Goal: Navigation & Orientation: Find specific page/section

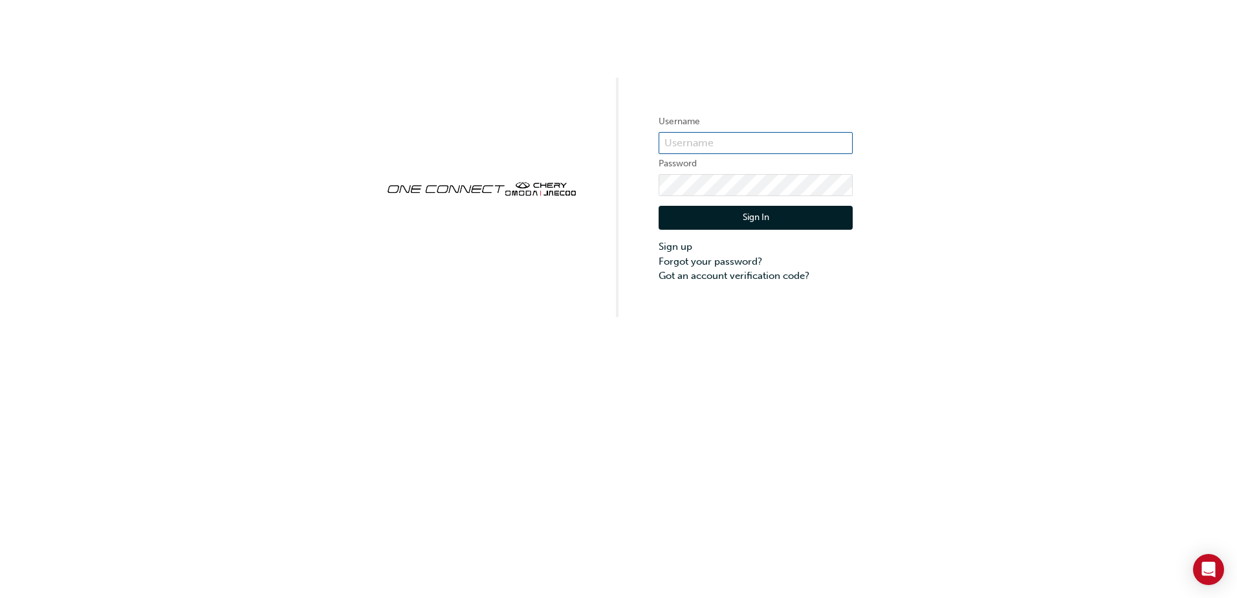
type input "cma0042"
click at [745, 219] on button "Sign In" at bounding box center [756, 218] width 194 height 25
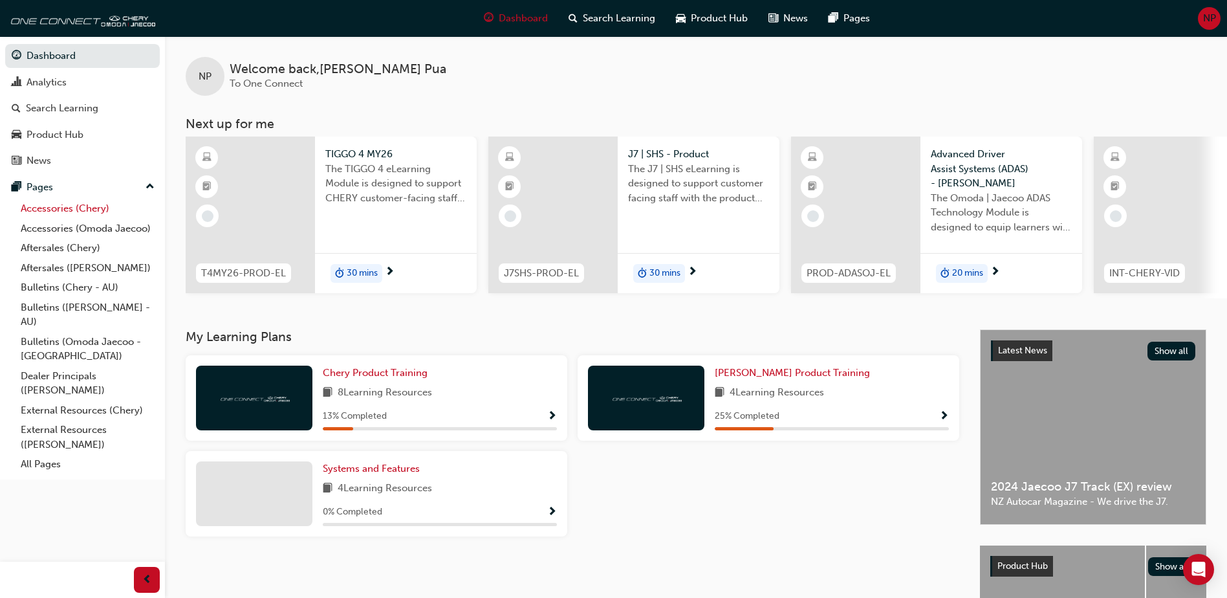
click at [101, 203] on link "Accessories (Chery)" at bounding box center [88, 209] width 144 height 20
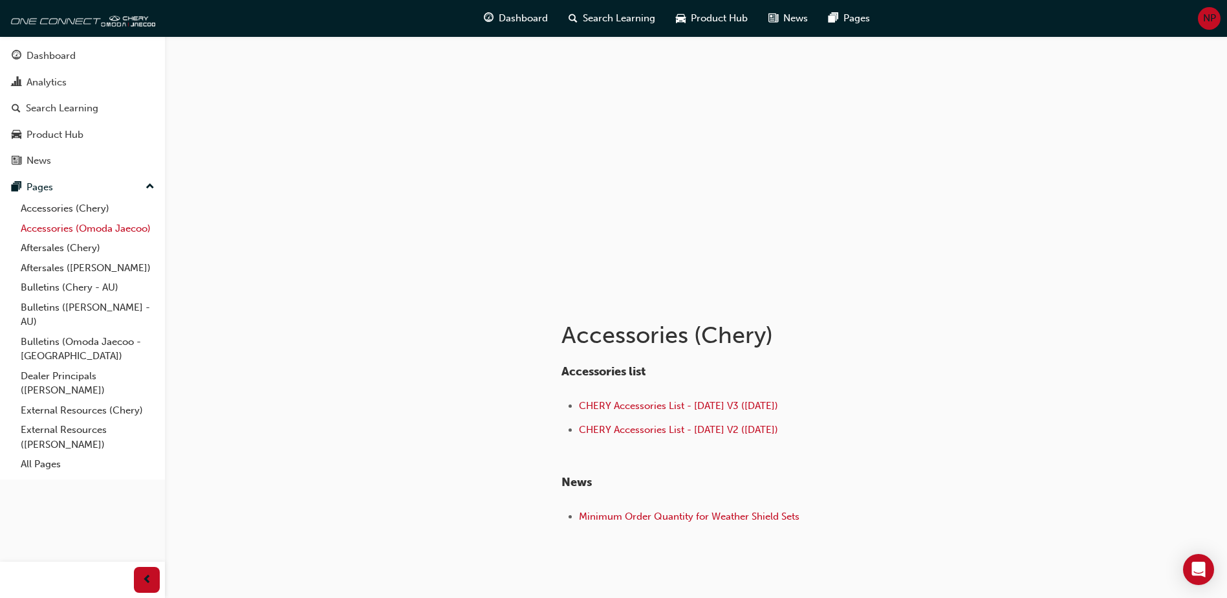
click at [100, 226] on link "Accessories (Omoda Jaecoo)" at bounding box center [88, 229] width 144 height 20
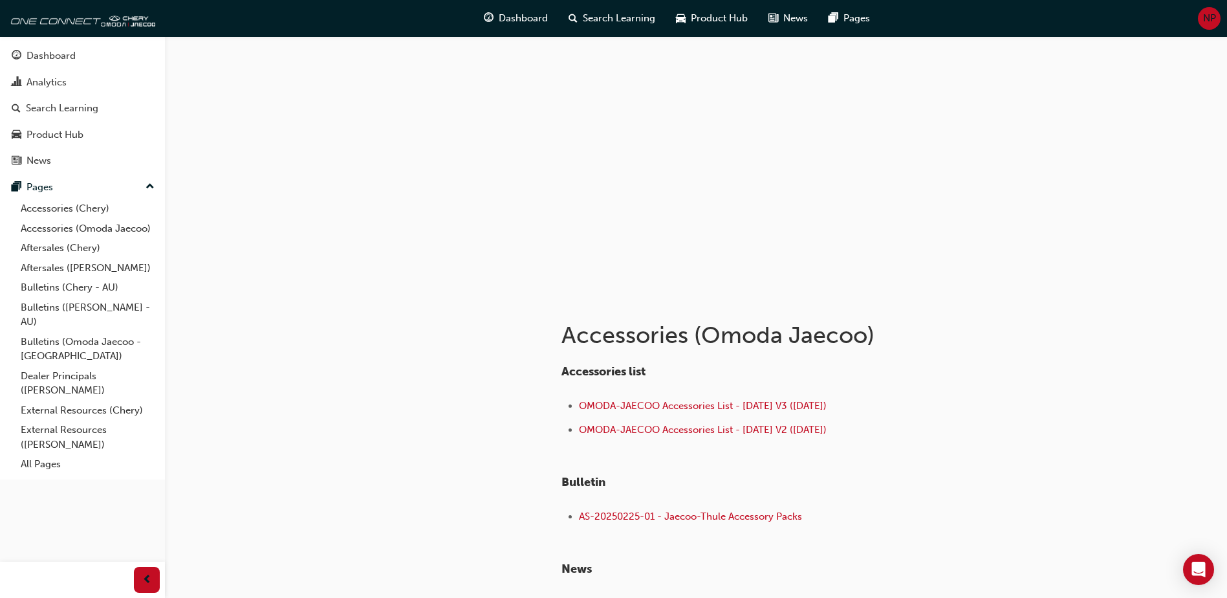
click at [1208, 21] on span "NP" at bounding box center [1209, 18] width 13 height 15
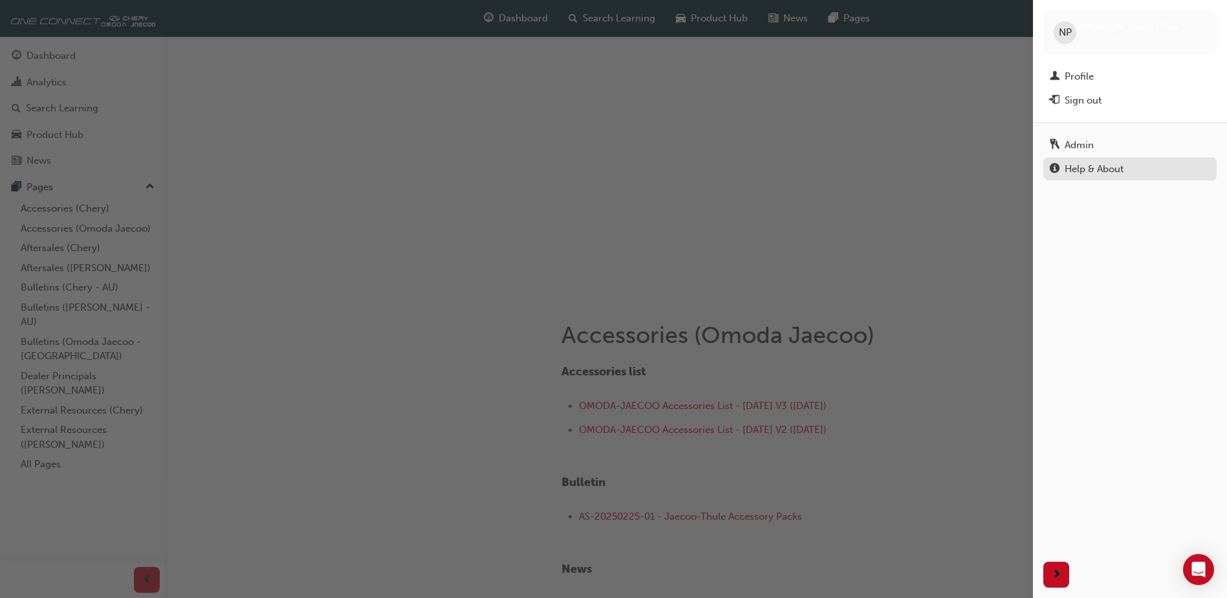
click at [1094, 171] on div "Help & About" at bounding box center [1094, 169] width 59 height 15
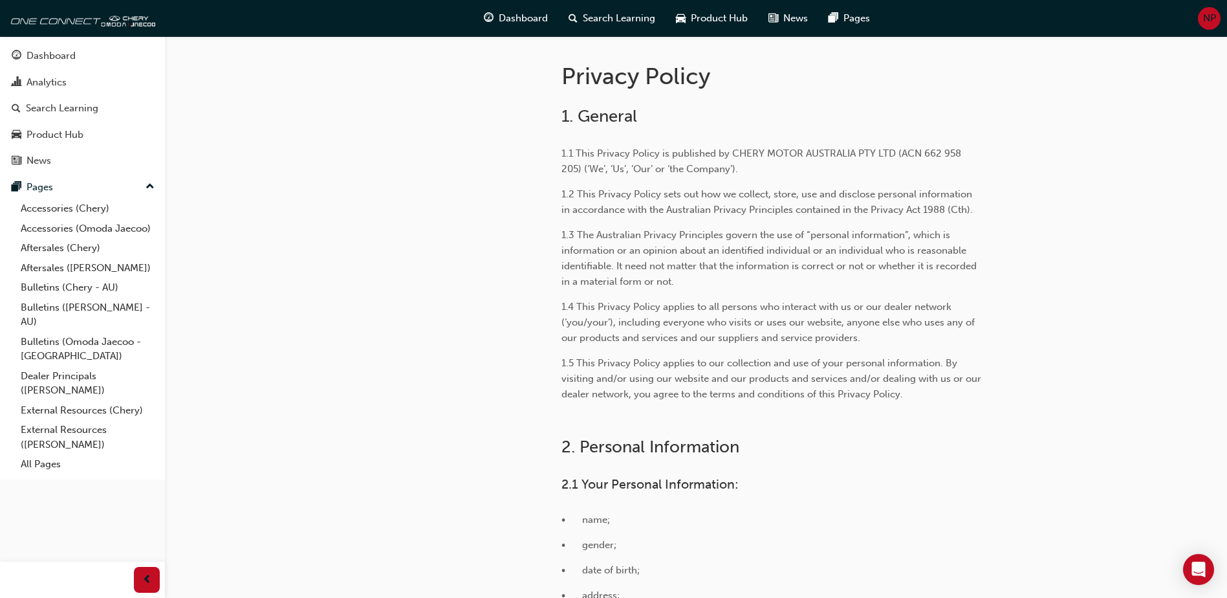
click at [1210, 18] on span "NP" at bounding box center [1209, 18] width 13 height 15
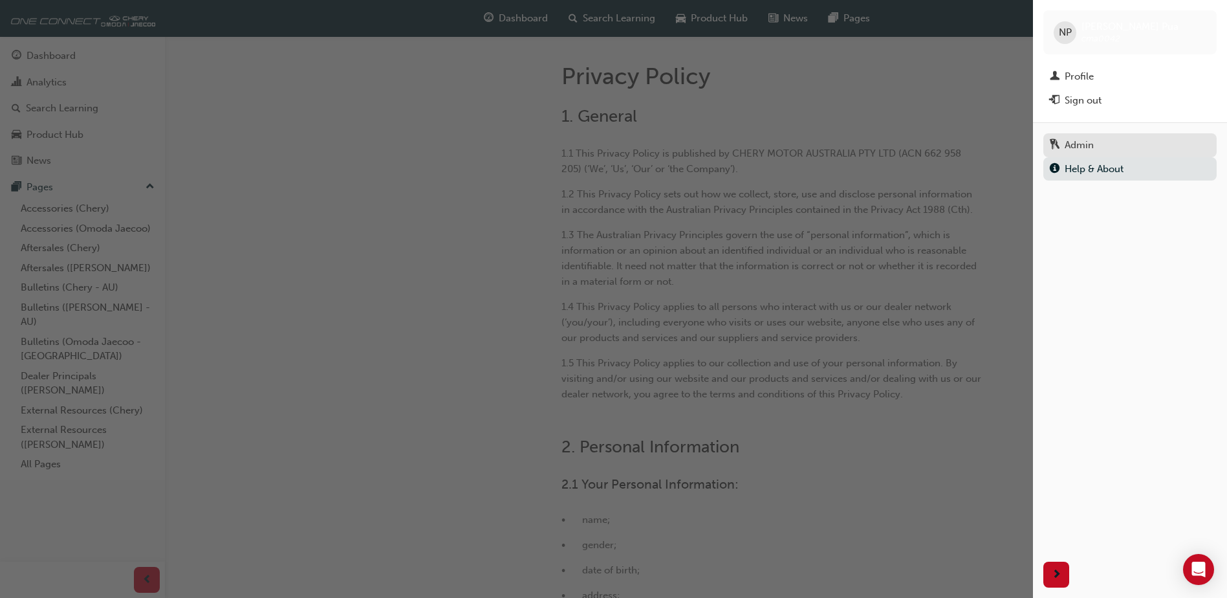
click at [1078, 148] on div "Admin" at bounding box center [1079, 145] width 29 height 15
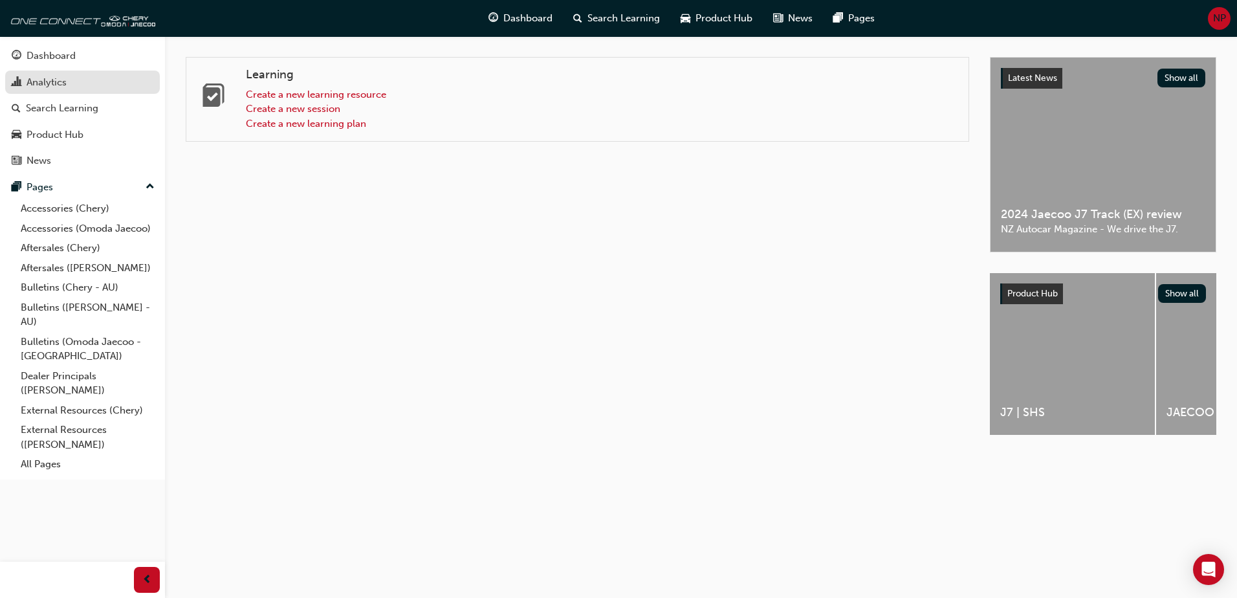
click at [38, 87] on div "Analytics" at bounding box center [47, 82] width 40 height 15
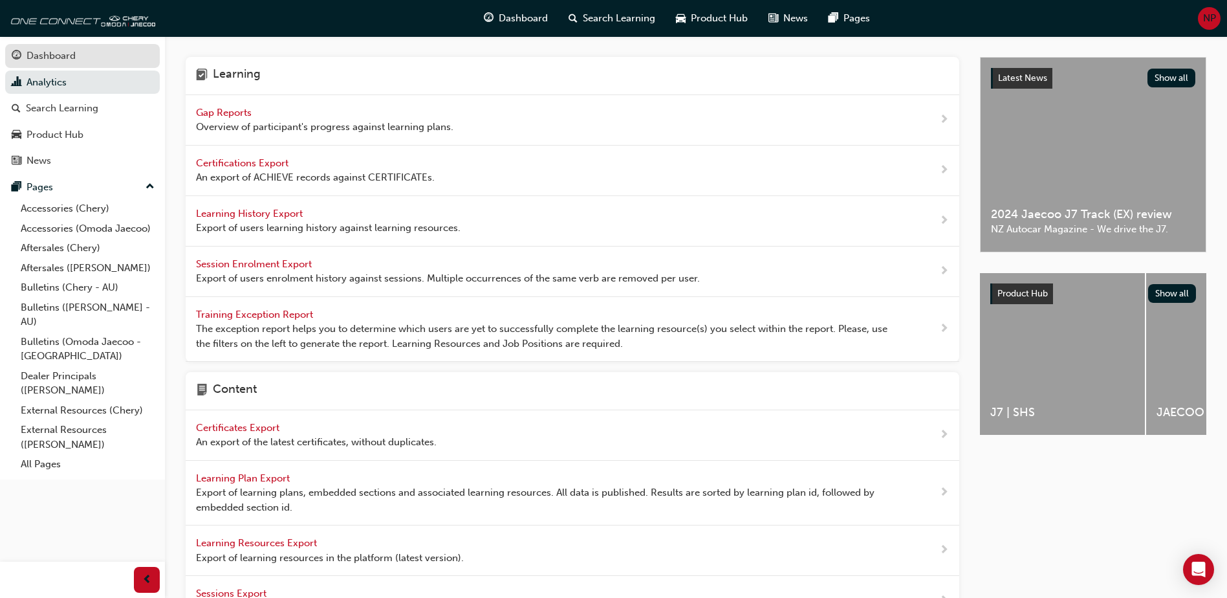
click at [59, 52] on div "Dashboard" at bounding box center [51, 56] width 49 height 15
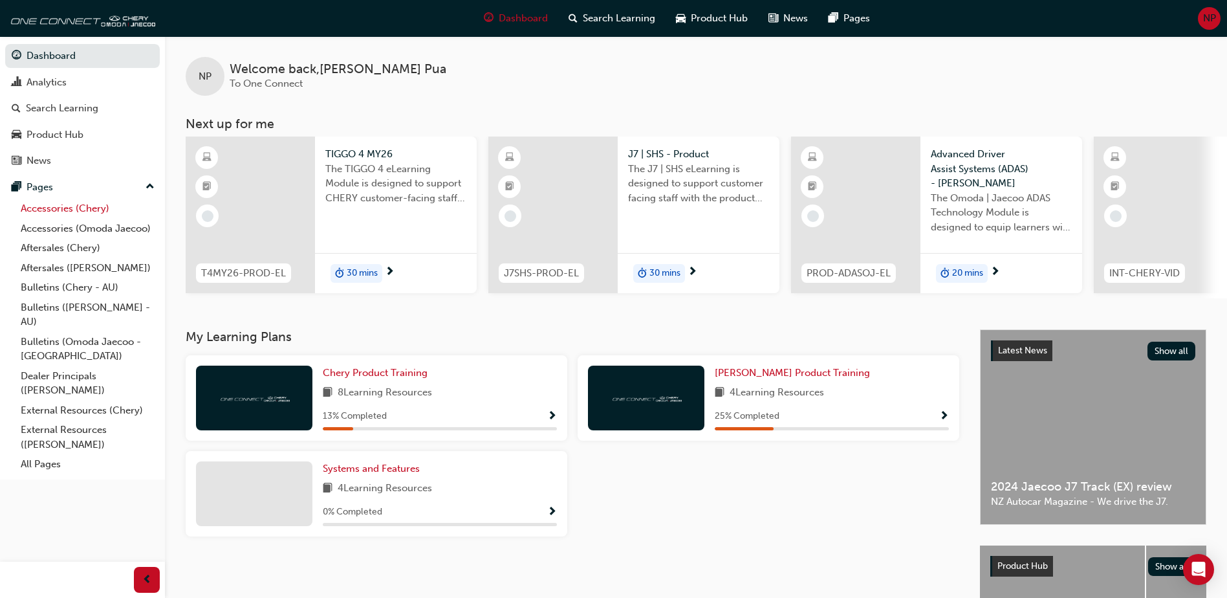
click at [94, 207] on link "Accessories (Chery)" at bounding box center [88, 209] width 144 height 20
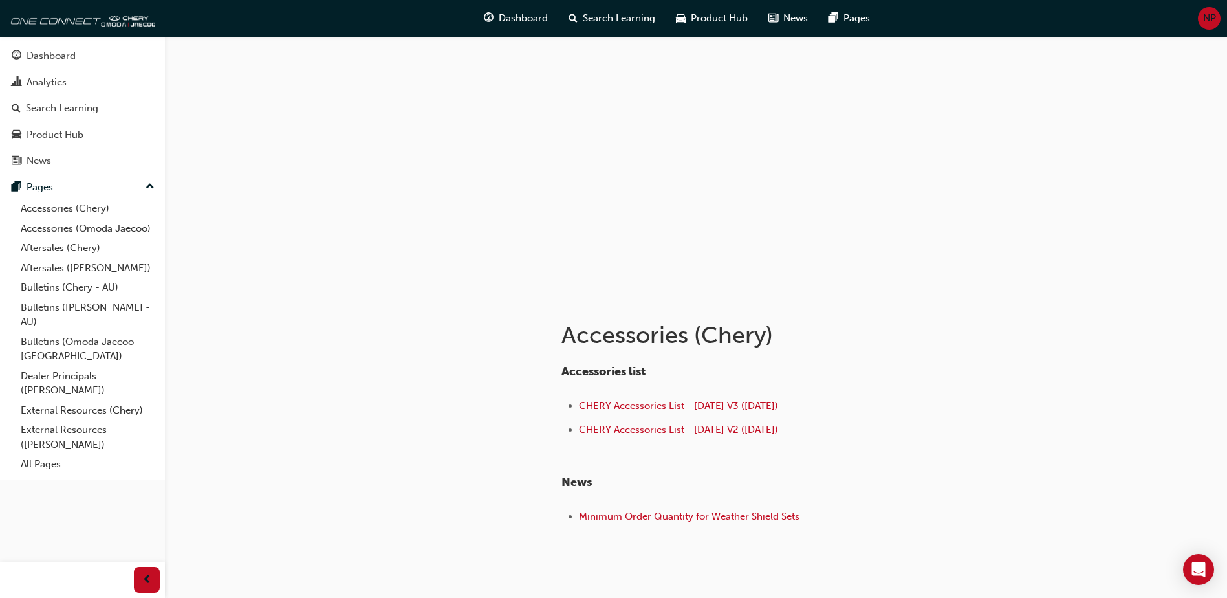
click at [1210, 17] on span "NP" at bounding box center [1209, 18] width 13 height 15
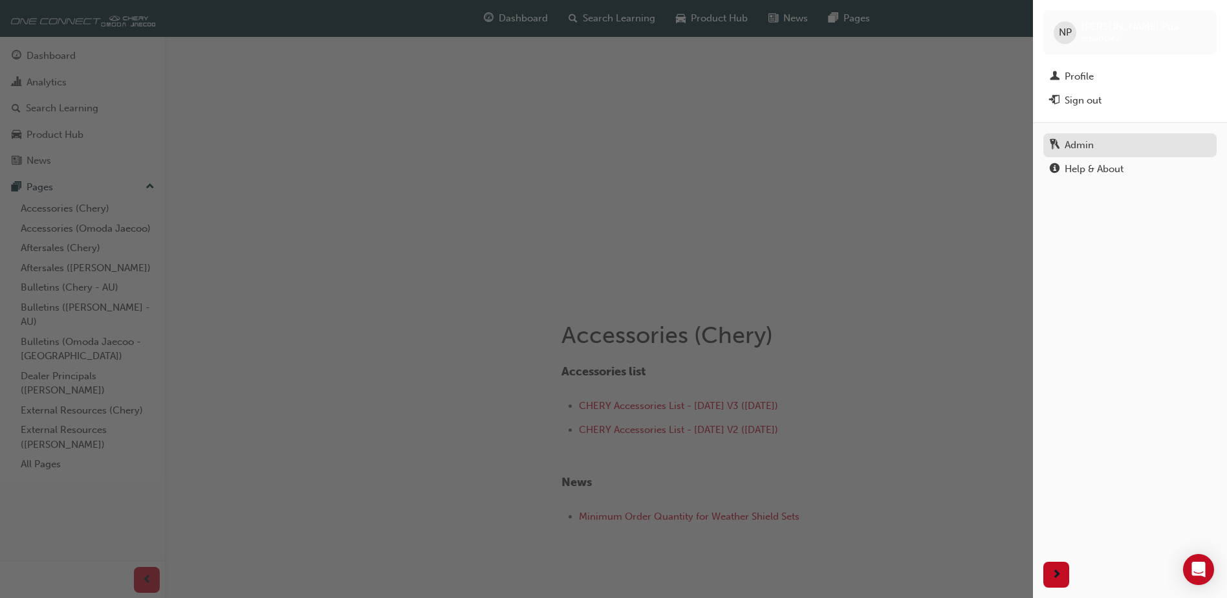
click at [1082, 151] on div "Admin" at bounding box center [1079, 145] width 29 height 15
